Goal: Transaction & Acquisition: Purchase product/service

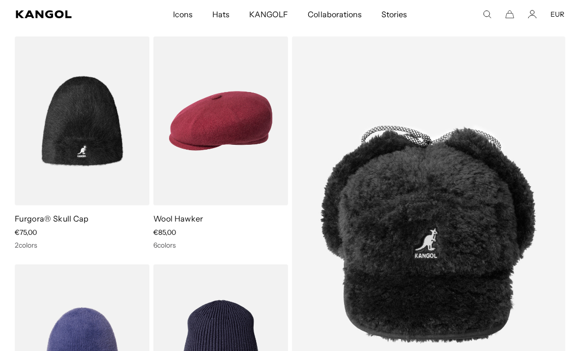
scroll to position [7585, 0]
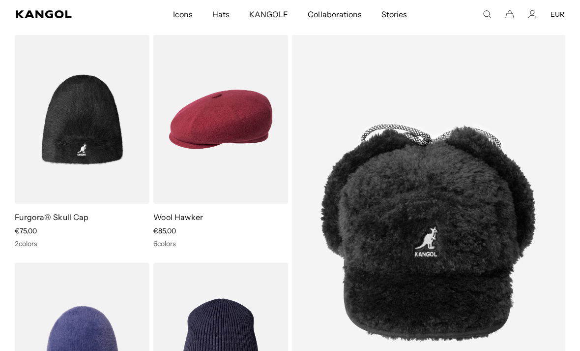
click at [0, 0] on img at bounding box center [0, 0] width 0 height 0
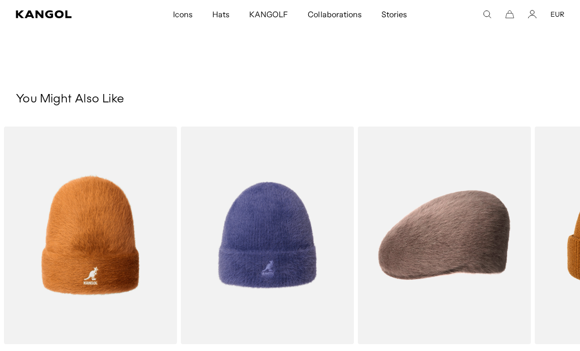
scroll to position [386, 0]
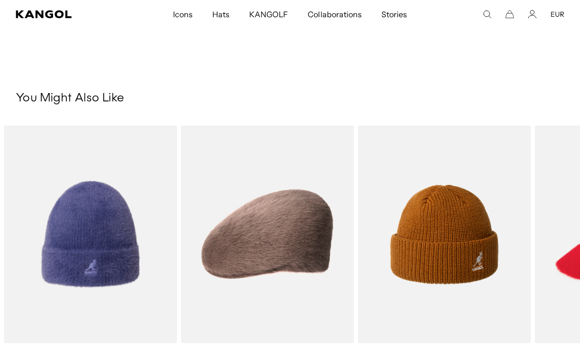
click at [0, 0] on img "3 of 5" at bounding box center [0, 0] width 0 height 0
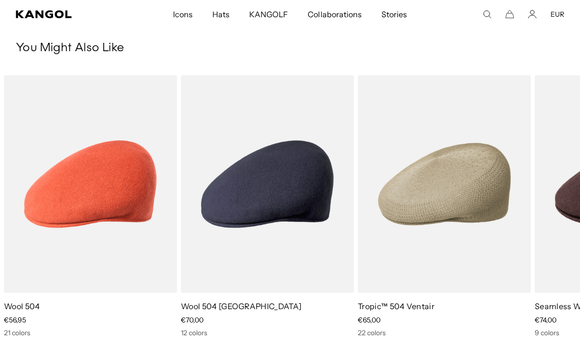
click at [0, 0] on img "2 of 5" at bounding box center [0, 0] width 0 height 0
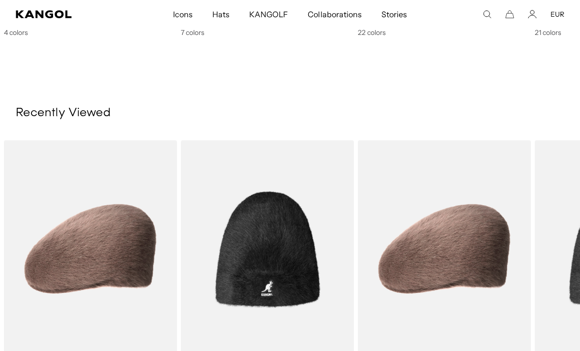
scroll to position [0, 203]
click at [0, 0] on img "1 of 2" at bounding box center [0, 0] width 0 height 0
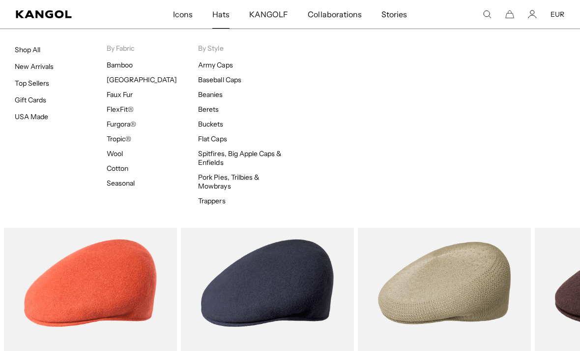
scroll to position [0, 203]
click at [39, 76] on ul "Shop All New Arrivals Top Sellers Gift Cards USA Made" at bounding box center [61, 83] width 92 height 78
click at [38, 87] on link "Top Sellers" at bounding box center [32, 83] width 34 height 9
